Goal: Task Accomplishment & Management: Manage account settings

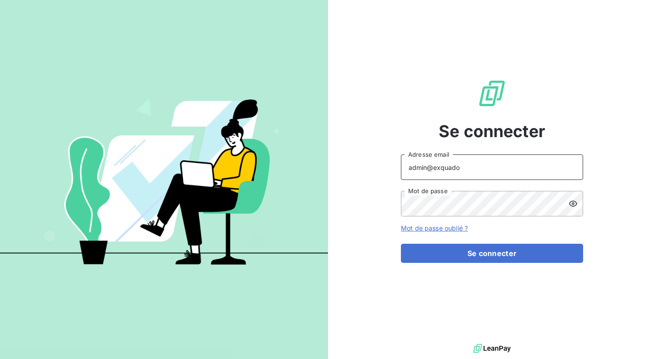
click at [468, 173] on input "admin@exquado" at bounding box center [492, 168] width 182 height 26
type input "[EMAIL_ADDRESS][DOMAIN_NAME]"
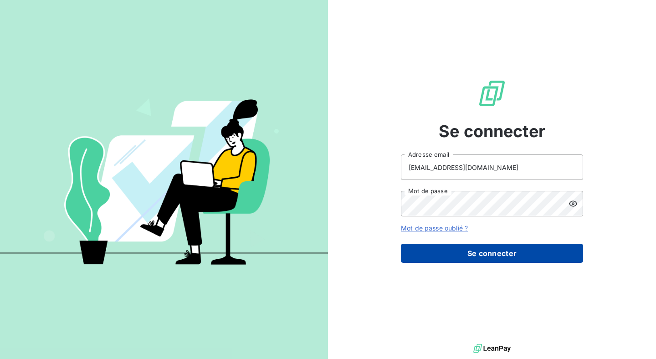
click at [483, 256] on button "Se connecter" at bounding box center [492, 253] width 182 height 19
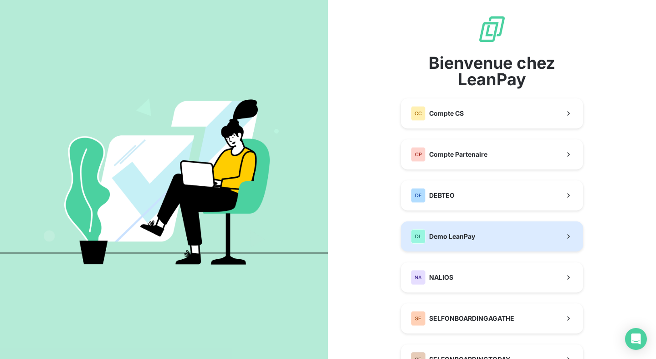
click at [459, 236] on span "Demo LeanPay" at bounding box center [452, 236] width 46 height 9
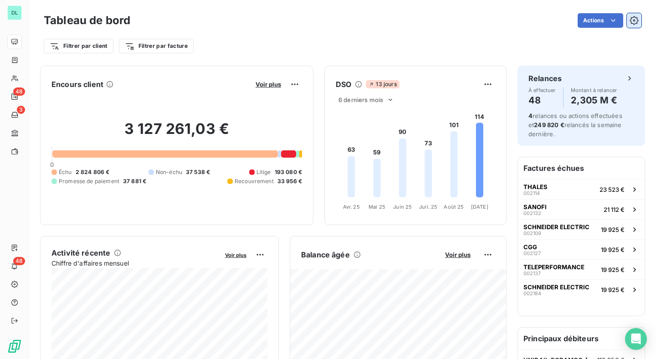
click at [640, 20] on button "button" at bounding box center [634, 20] width 15 height 15
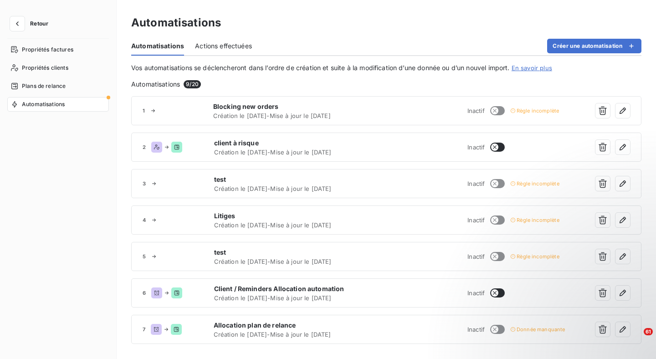
click at [109, 98] on div at bounding box center [109, 98] width 4 height 4
click at [85, 104] on div "Automatisations" at bounding box center [58, 104] width 102 height 15
